Goal: Task Accomplishment & Management: Complete application form

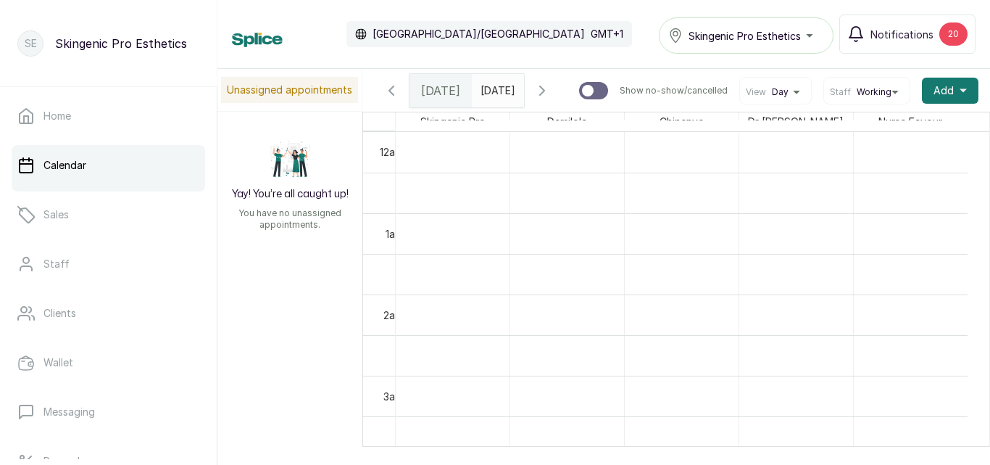
scroll to position [732, 0]
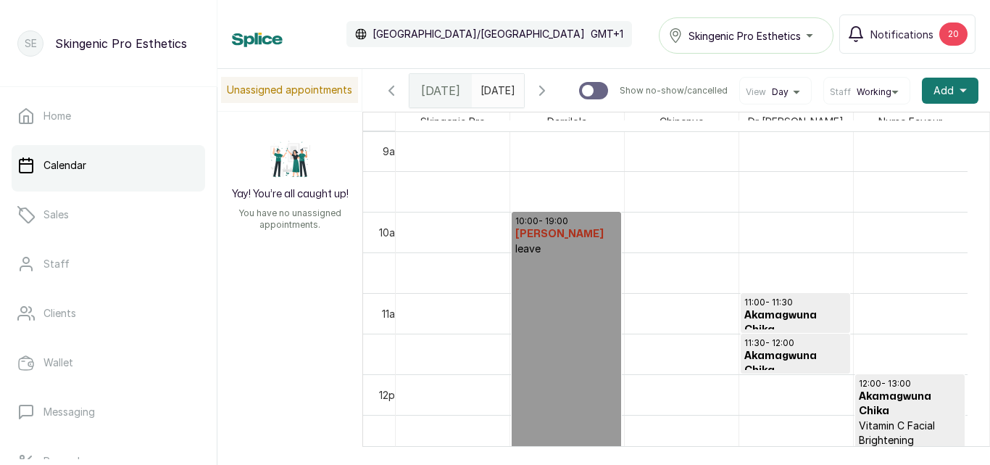
click at [479, 86] on input "text" at bounding box center [484, 87] width 23 height 25
type input "dd/MM/yyyy"
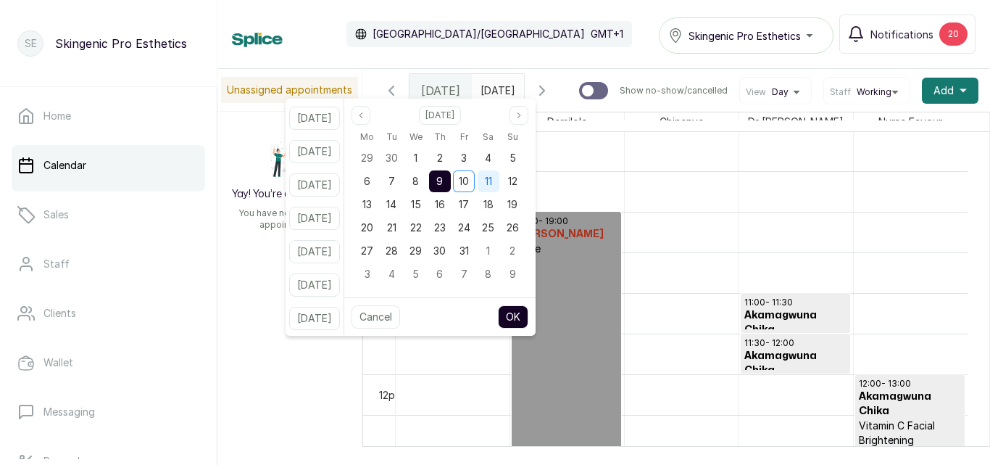
click at [492, 178] on span "11" at bounding box center [488, 181] width 7 height 12
click at [522, 313] on button "OK" at bounding box center [513, 316] width 30 height 23
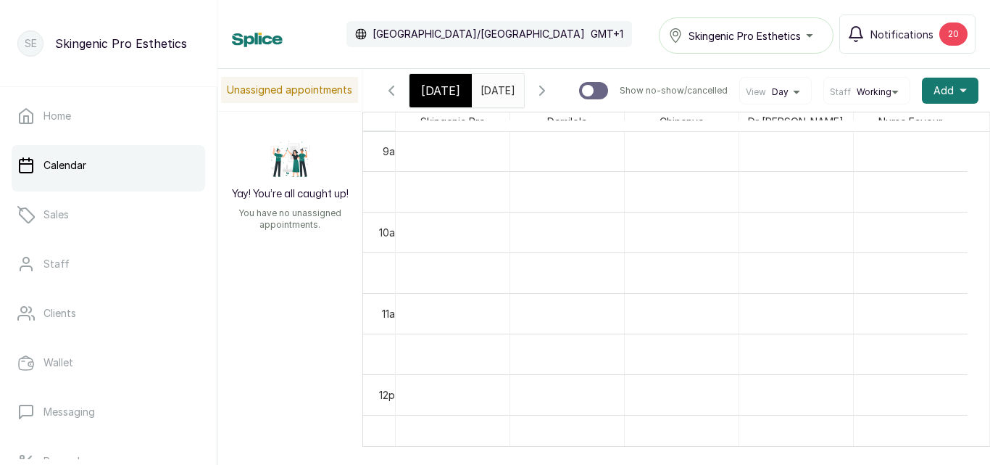
type input "[DATE]"
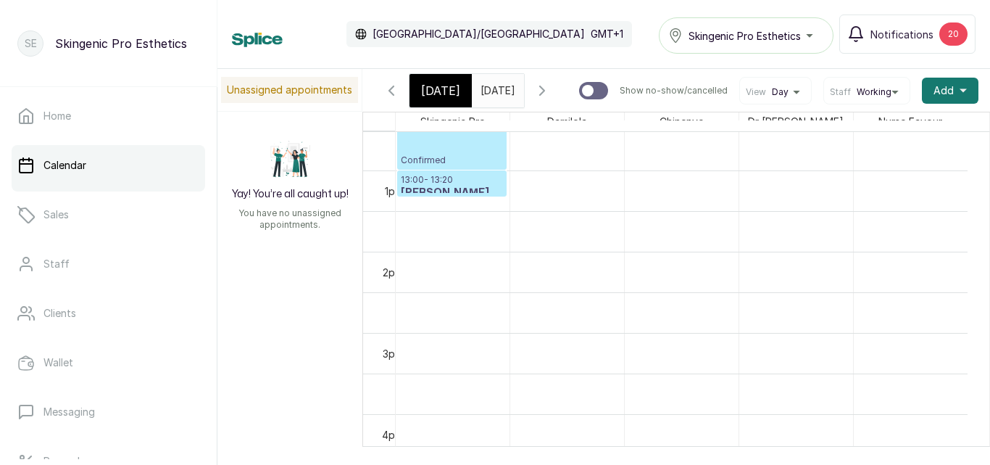
scroll to position [1025, 0]
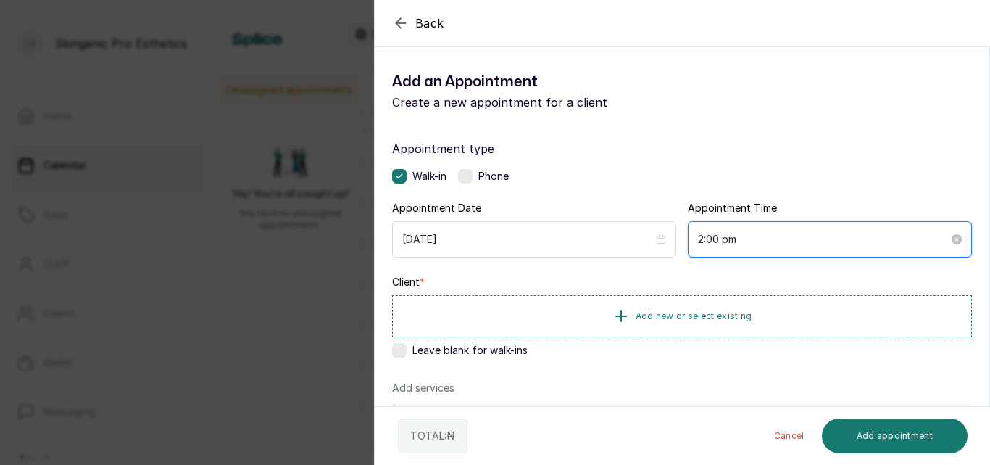
click at [744, 240] on input "2:00 pm" at bounding box center [823, 239] width 251 height 16
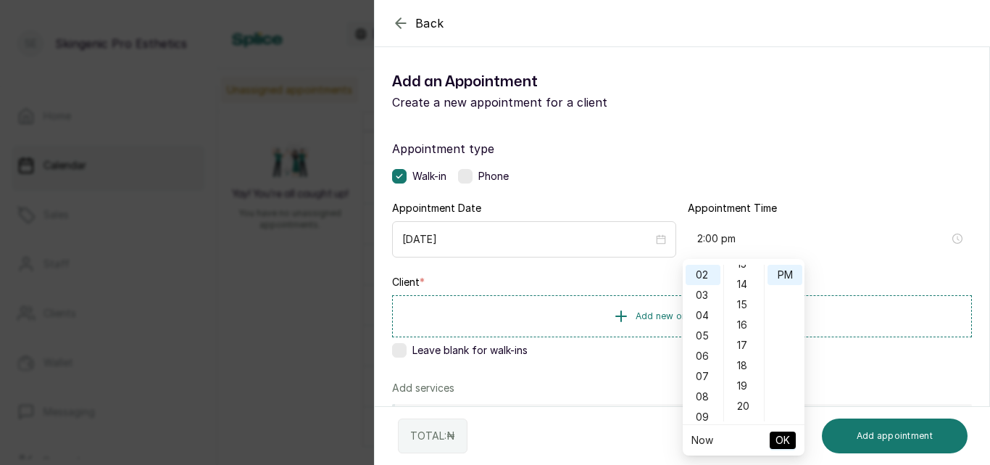
scroll to position [267, 0]
click at [753, 314] on div "15" at bounding box center [744, 312] width 35 height 20
type input "2:15 pm"
click at [783, 437] on span "OK" at bounding box center [783, 440] width 14 height 28
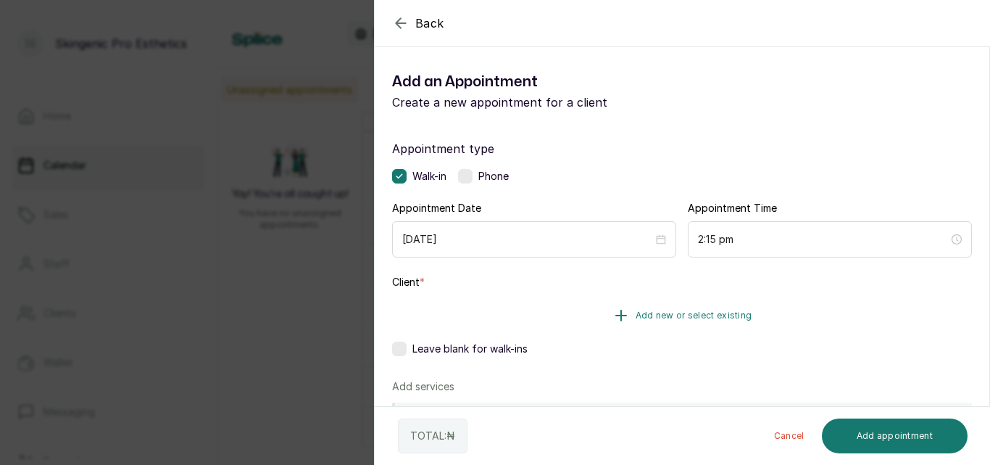
click at [627, 312] on button "Add new or select existing" at bounding box center [682, 315] width 580 height 41
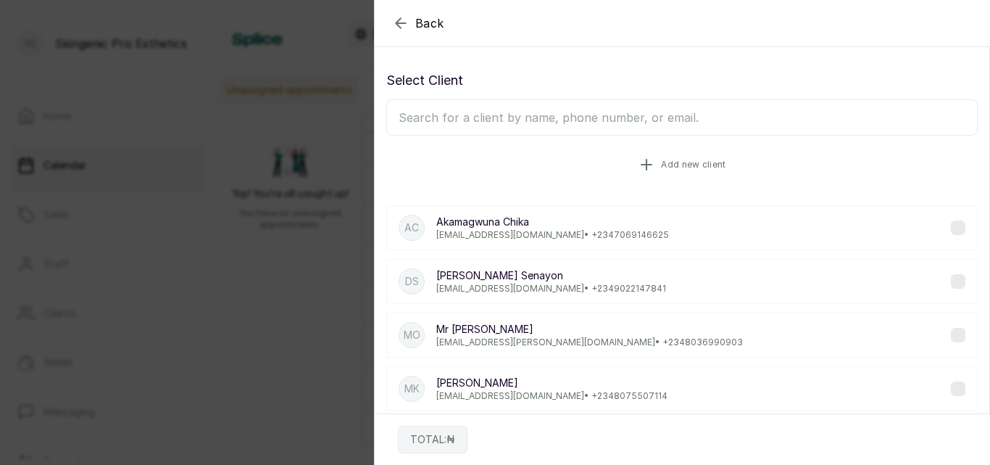
click at [645, 162] on icon "button" at bounding box center [646, 164] width 17 height 17
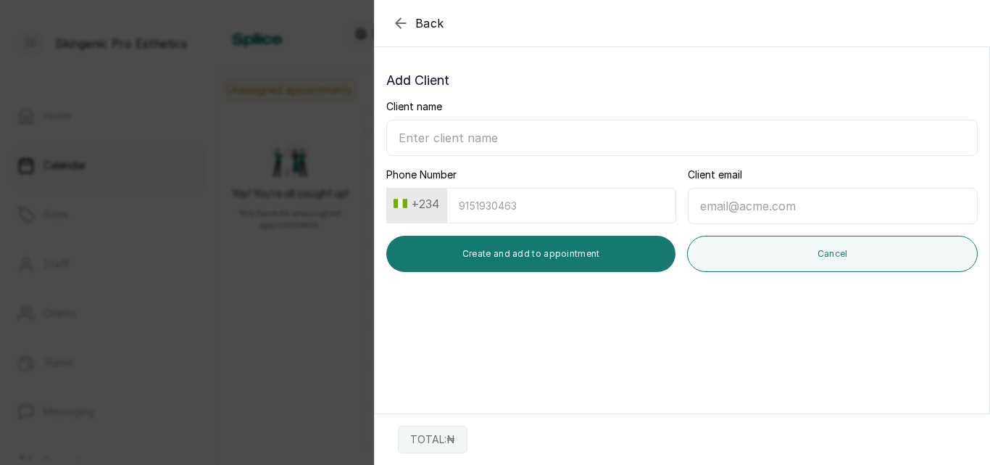
click at [560, 139] on input "Client name" at bounding box center [681, 138] width 591 height 36
click at [531, 112] on div "Client name" at bounding box center [681, 127] width 591 height 57
click at [308, 42] on div "Back Add Appointment Add Client Client name Phone Number +234 Client email Crea…" at bounding box center [495, 232] width 990 height 465
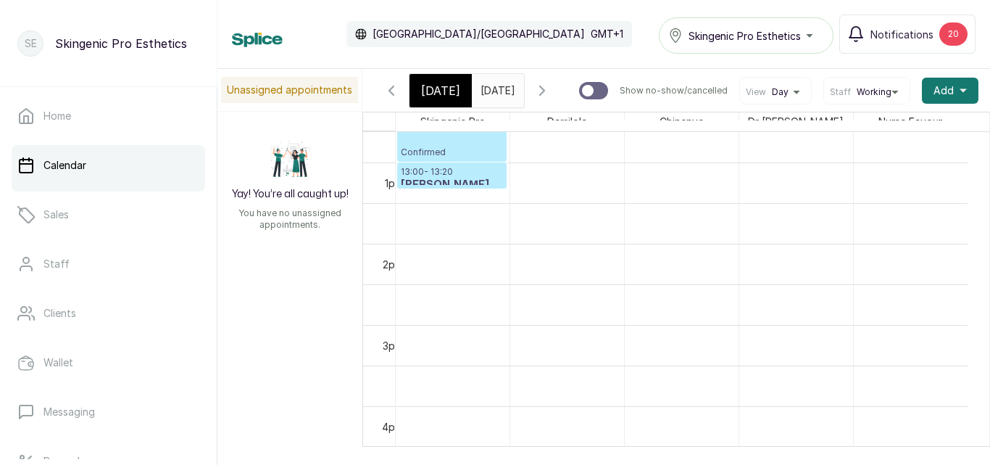
scroll to position [0, 0]
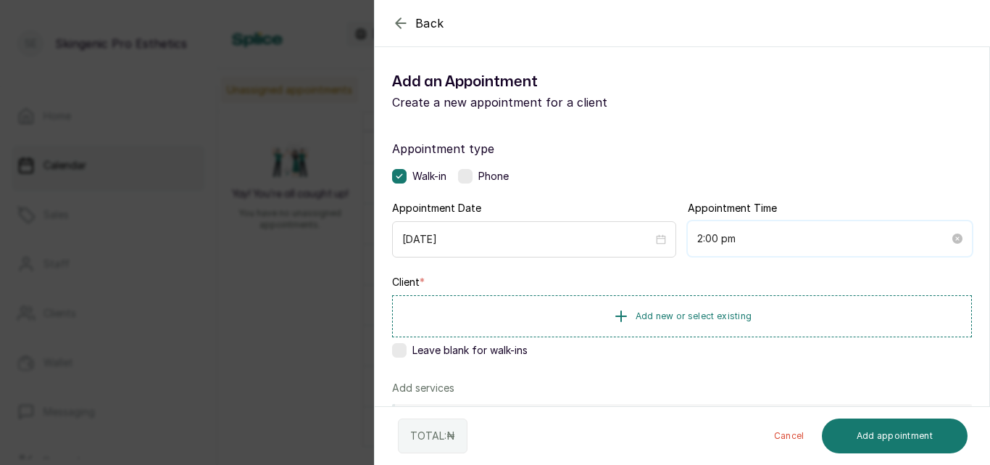
click at [721, 243] on input "2:00 pm" at bounding box center [823, 238] width 252 height 16
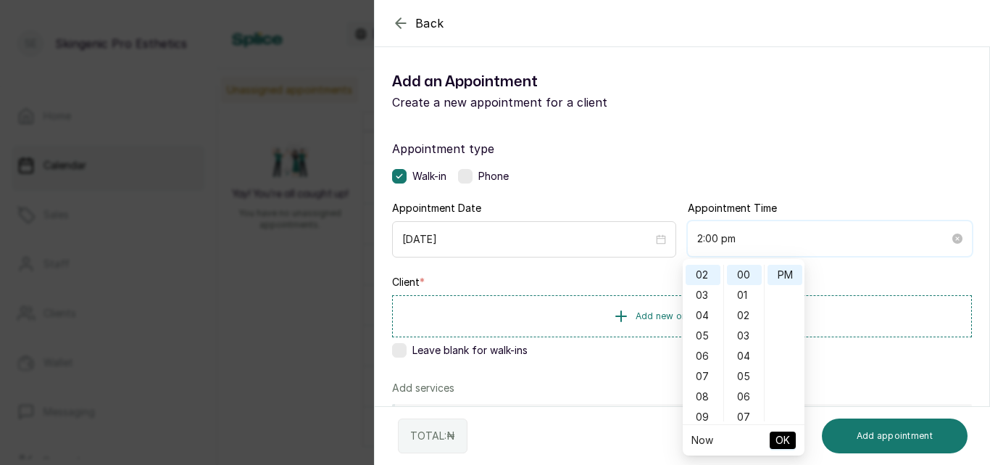
scroll to position [41, 0]
type input "2:00 pm"
click at [405, 18] on icon "button" at bounding box center [400, 22] width 17 height 17
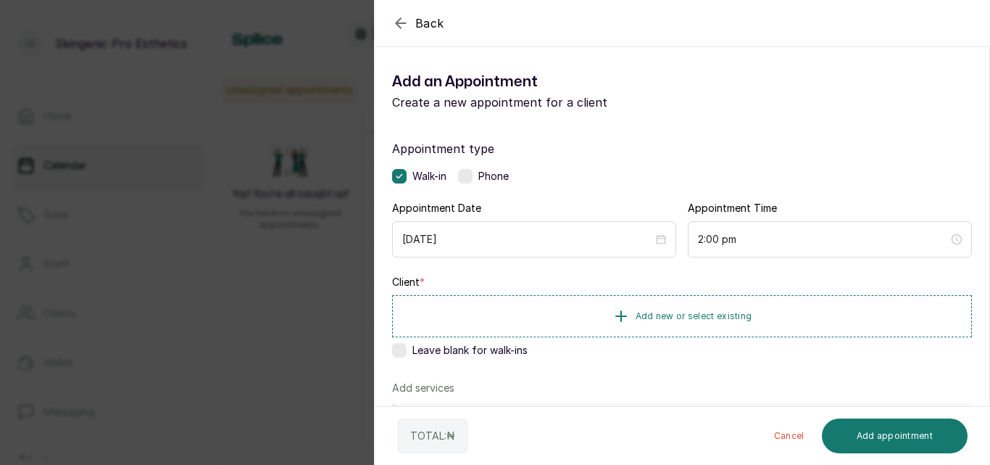
scroll to position [0, 0]
click at [720, 238] on input "2:00 pm" at bounding box center [823, 239] width 251 height 16
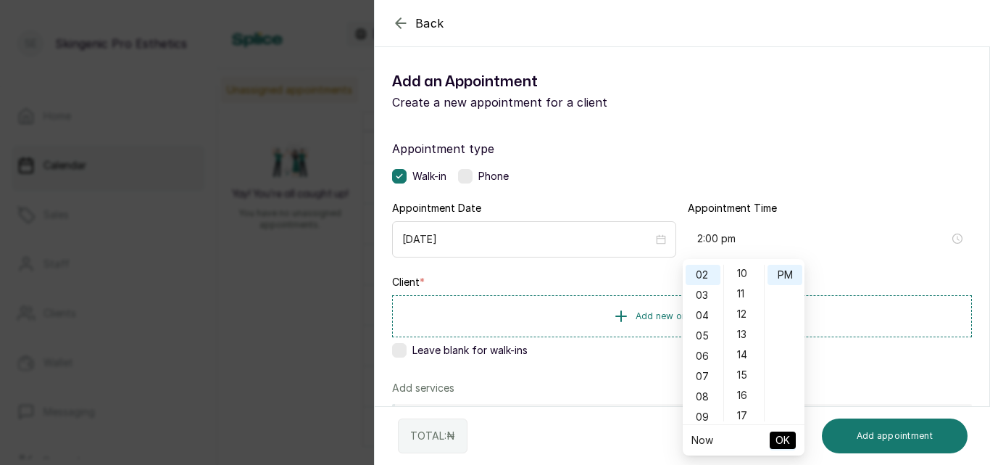
scroll to position [232, 0]
click at [743, 346] on div "15" at bounding box center [744, 347] width 35 height 20
type input "2:15 pm"
click at [783, 442] on span "OK" at bounding box center [783, 440] width 14 height 28
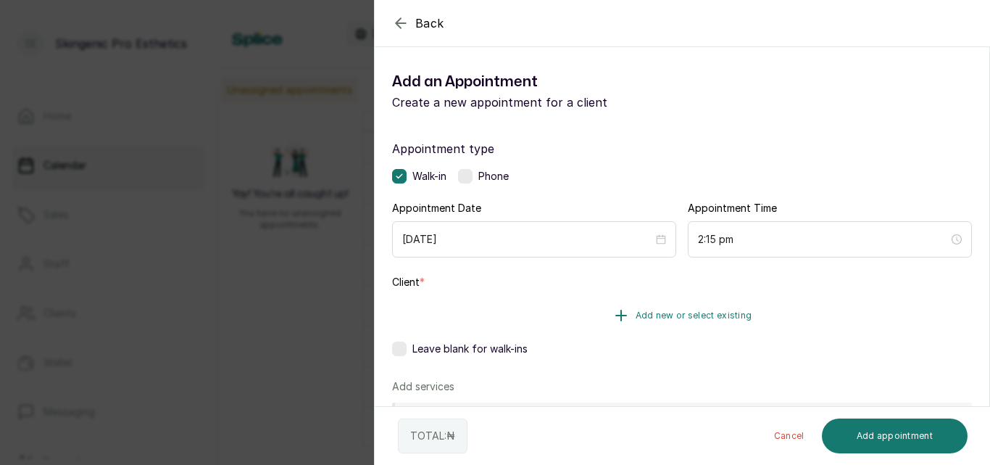
click at [620, 314] on icon "button" at bounding box center [620, 315] width 17 height 17
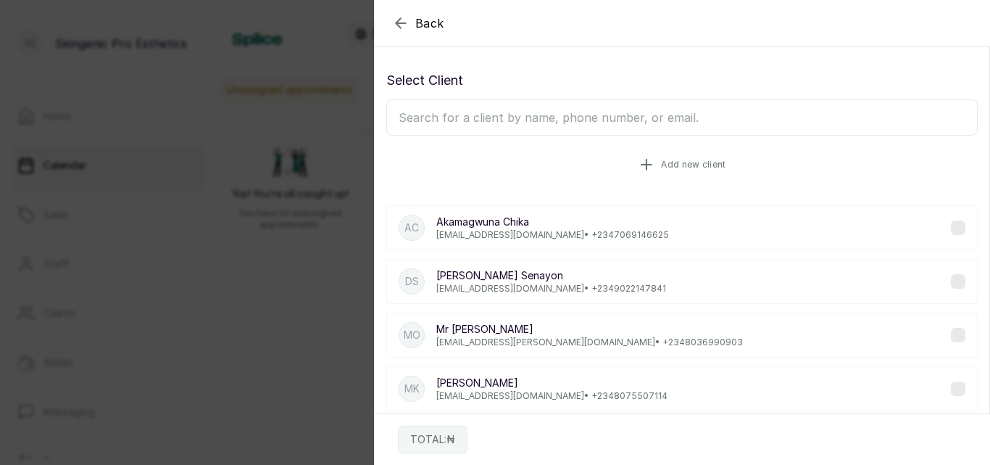
click at [647, 165] on icon "button" at bounding box center [646, 164] width 17 height 17
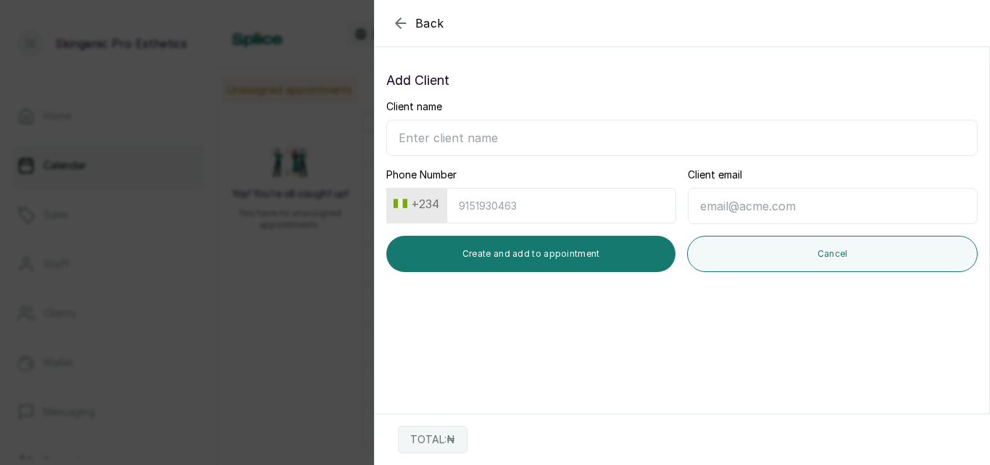
click at [706, 201] on input "Client email" at bounding box center [833, 206] width 290 height 36
paste input "[EMAIL_ADDRESS][DOMAIN_NAME]"
type input "[EMAIL_ADDRESS][DOMAIN_NAME]"
click at [481, 141] on input "Client name" at bounding box center [681, 138] width 591 height 36
type input "g"
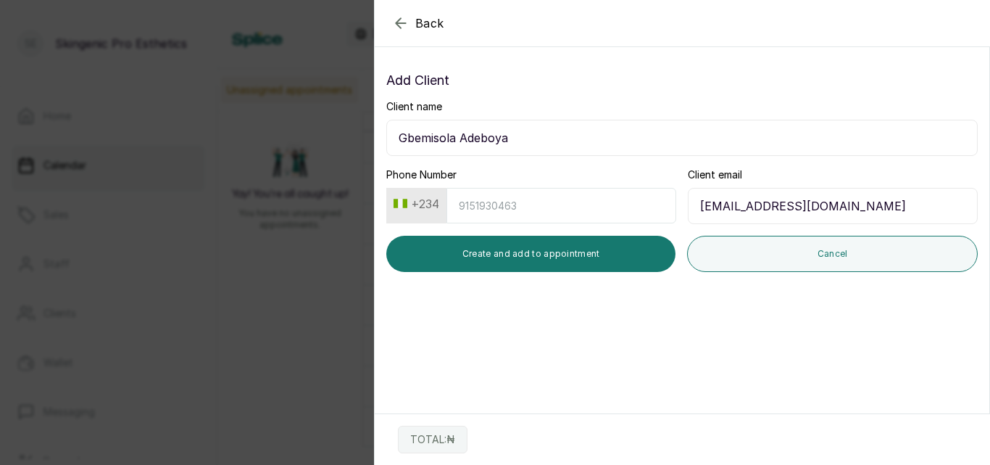
type input "Gbemisola Adeboya"
click at [492, 204] on input "Phone Number" at bounding box center [561, 206] width 230 height 36
paste input "8165139838"
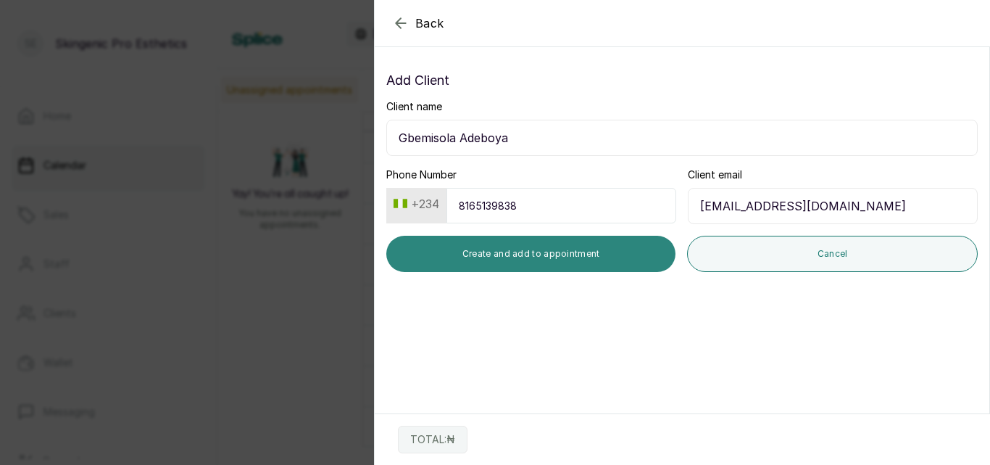
type input "8165139838"
click at [531, 257] on button "Create and add to appointment" at bounding box center [530, 254] width 289 height 36
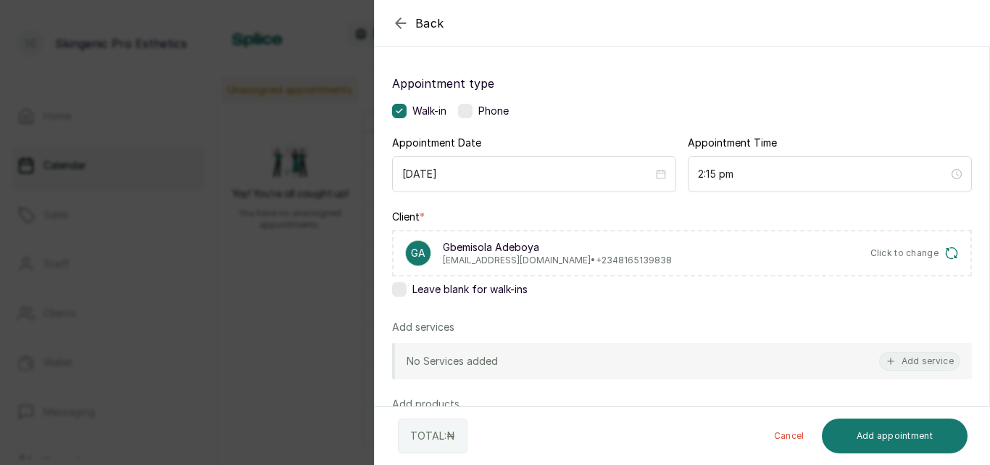
scroll to position [141, 0]
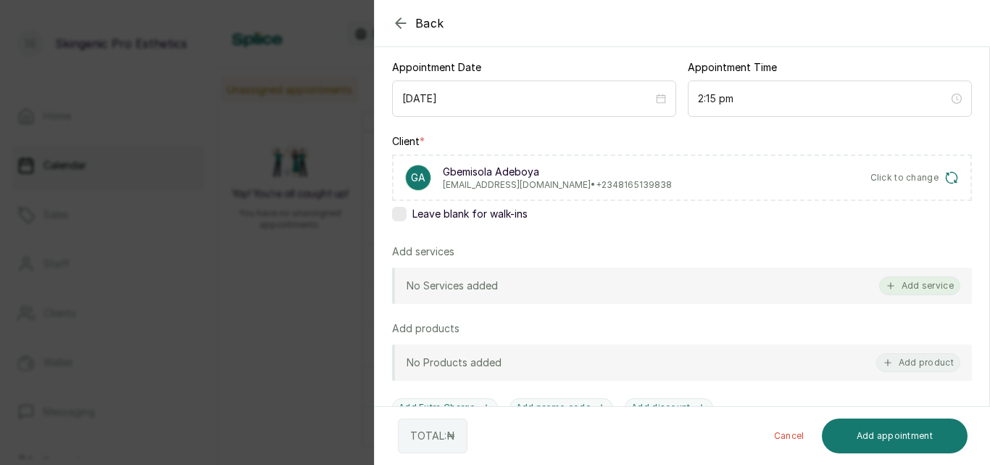
click at [904, 283] on button "Add service" at bounding box center [919, 285] width 81 height 19
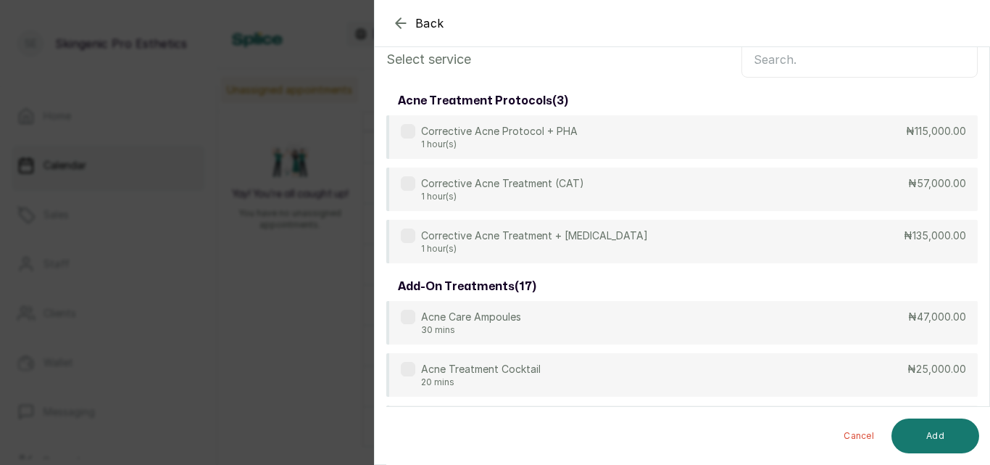
scroll to position [0, 0]
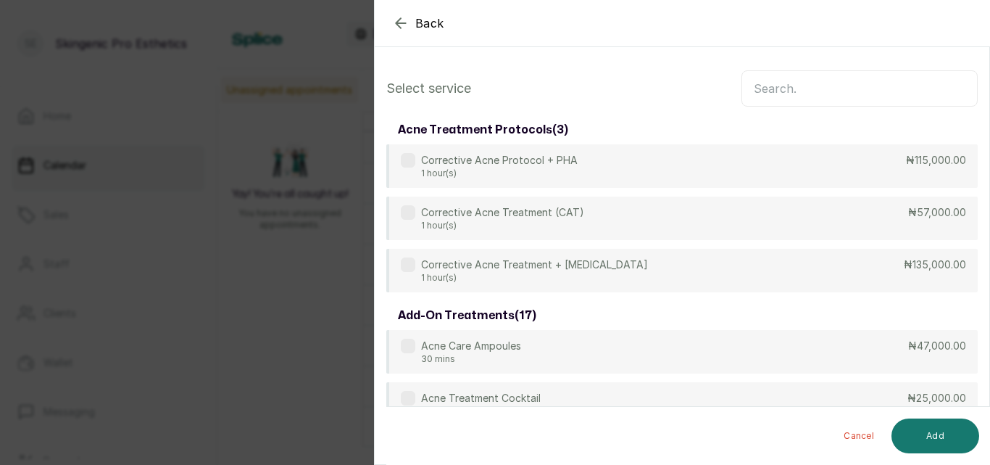
click at [868, 93] on input "text" at bounding box center [859, 88] width 236 height 36
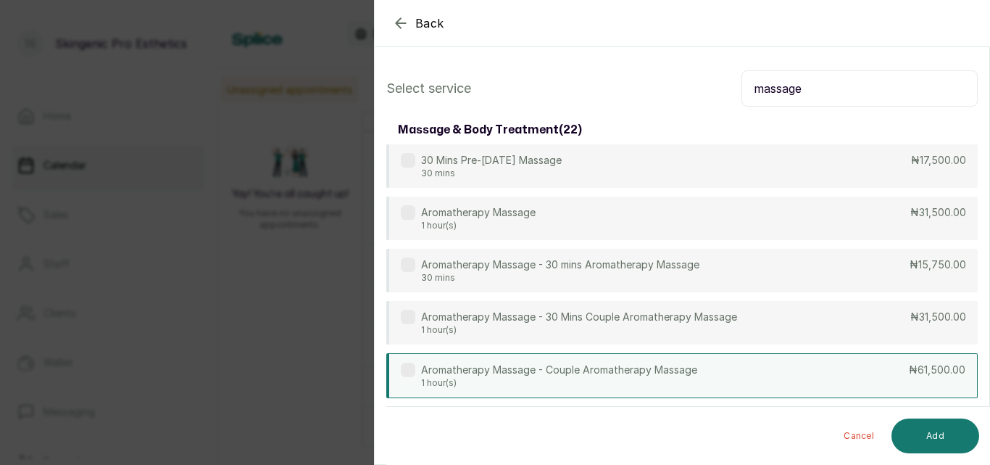
type input "massage"
click at [876, 378] on div "Aromatherapy Massage - Couple Aromatherapy Massage 1 hour(s) ₦61,500.00" at bounding box center [681, 375] width 591 height 45
click at [962, 433] on button "Add" at bounding box center [935, 435] width 88 height 35
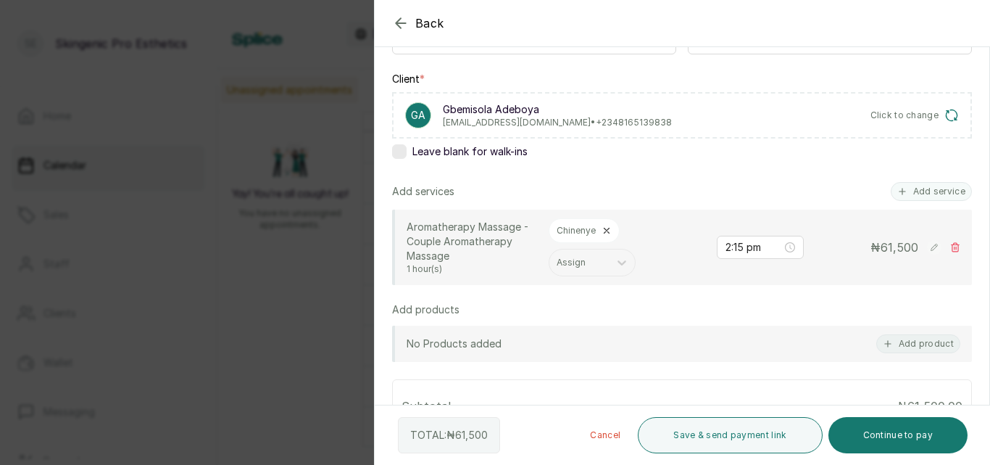
scroll to position [215, 0]
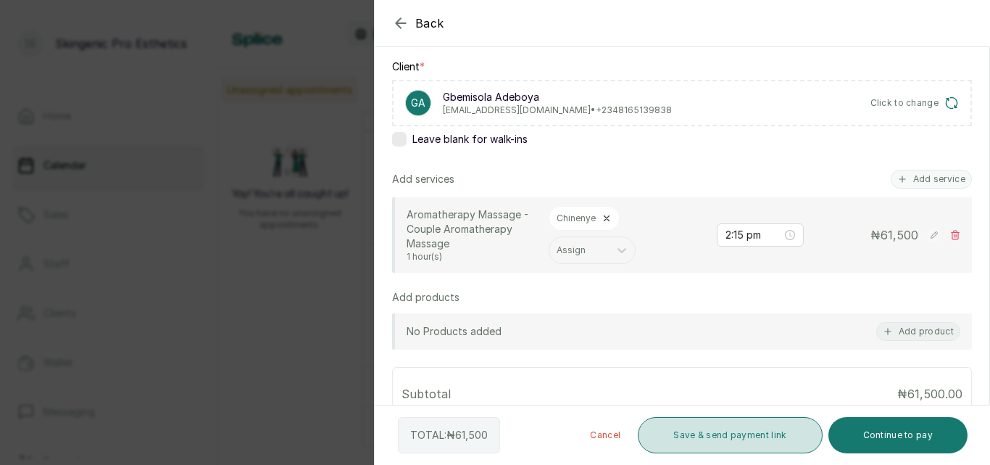
click at [709, 436] on button "Save & send payment link" at bounding box center [730, 435] width 184 height 36
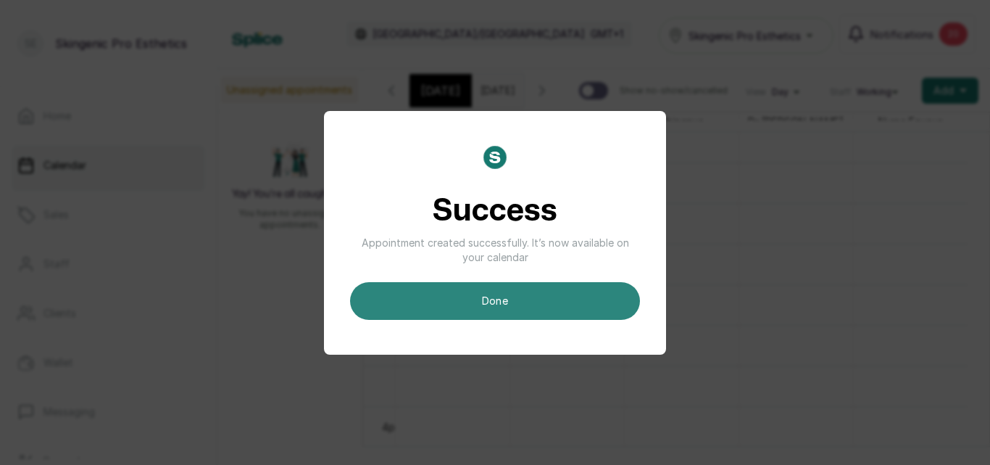
scroll to position [0, 0]
click at [558, 306] on button "done" at bounding box center [495, 301] width 290 height 38
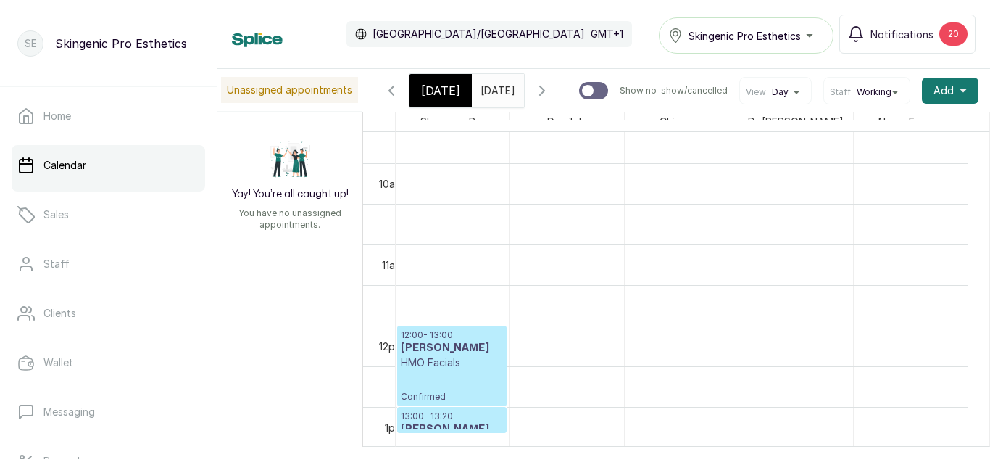
scroll to position [793, 0]
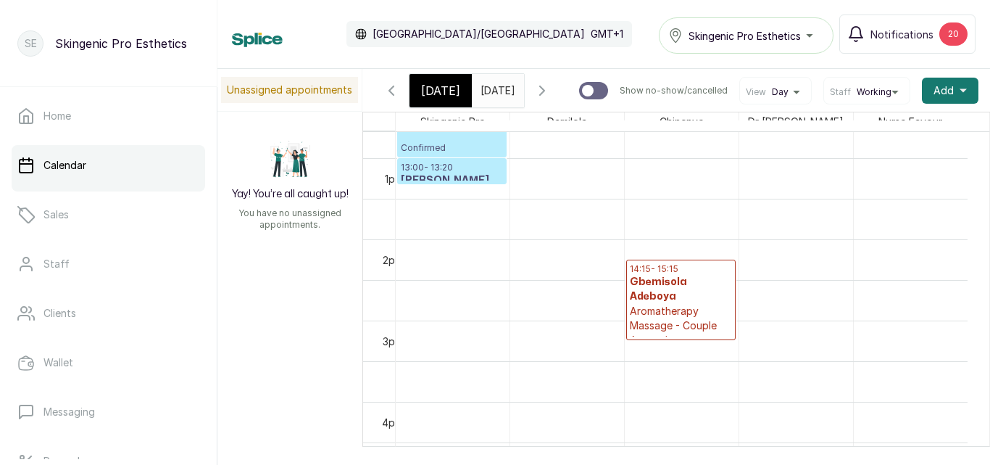
click at [700, 318] on p "Aromatherapy Massage - Couple Aromatherapy Massage" at bounding box center [681, 333] width 102 height 58
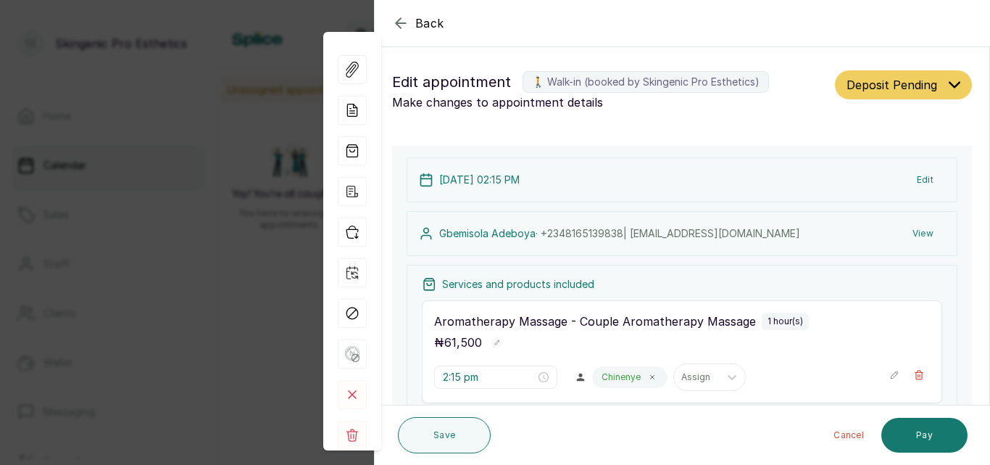
click at [399, 26] on icon "button" at bounding box center [400, 22] width 9 height 9
